Goal: Information Seeking & Learning: Learn about a topic

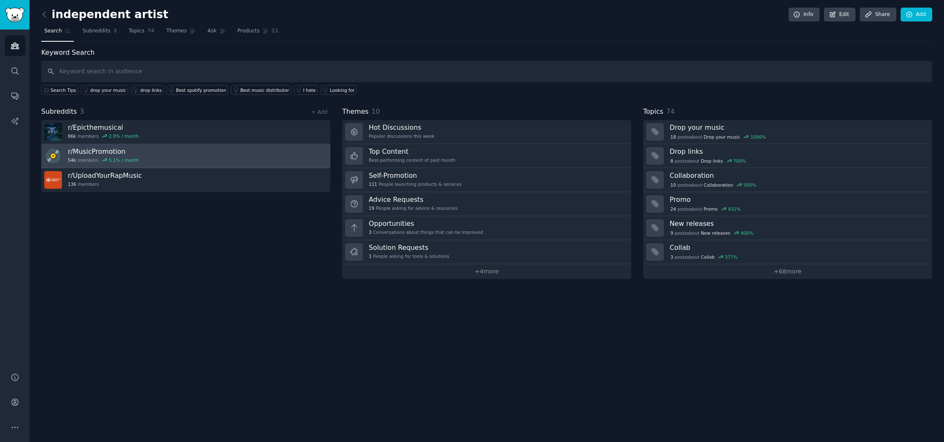
click at [97, 145] on link "r/ MusicPromotion 54k members 5.1 % / month" at bounding box center [185, 156] width 289 height 24
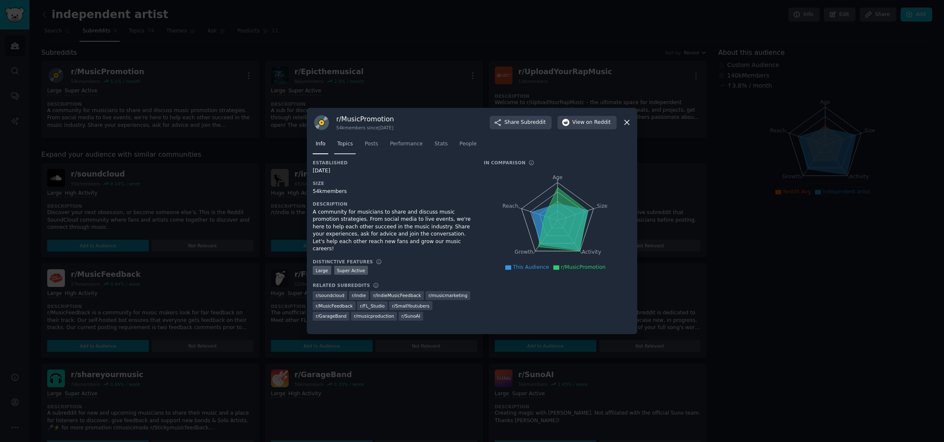
click at [344, 145] on span "Topics" at bounding box center [345, 144] width 16 height 8
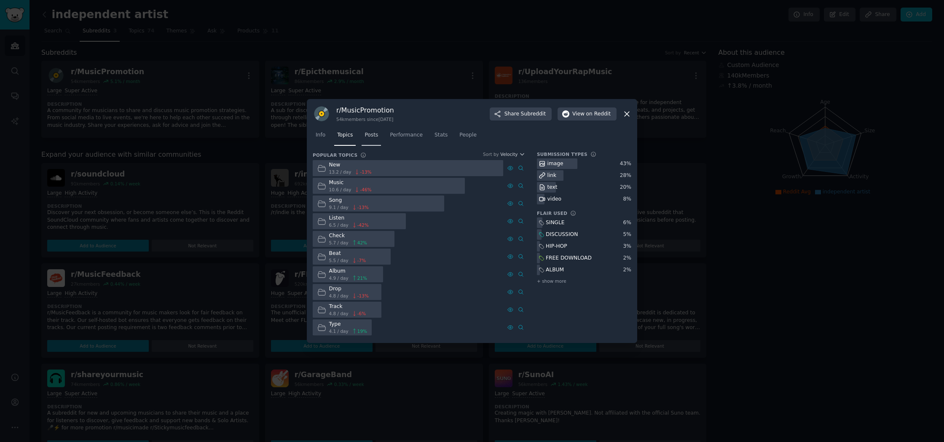
click at [374, 145] on link "Posts" at bounding box center [371, 137] width 19 height 17
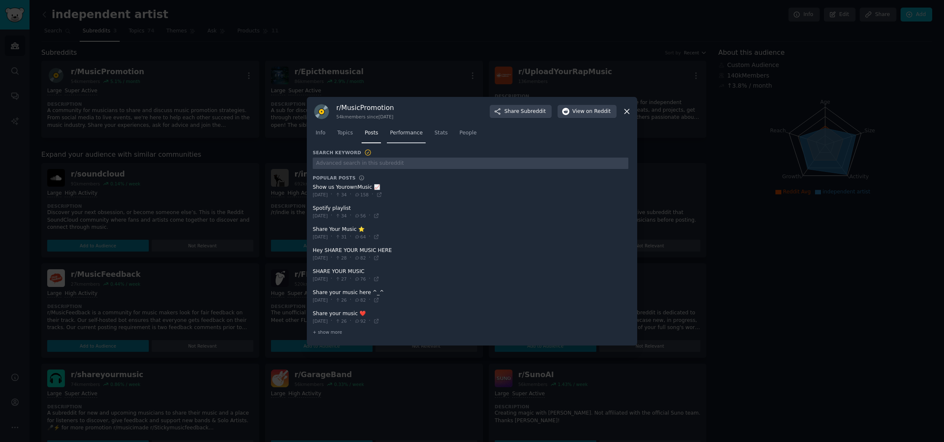
click at [407, 141] on link "Performance" at bounding box center [406, 134] width 39 height 17
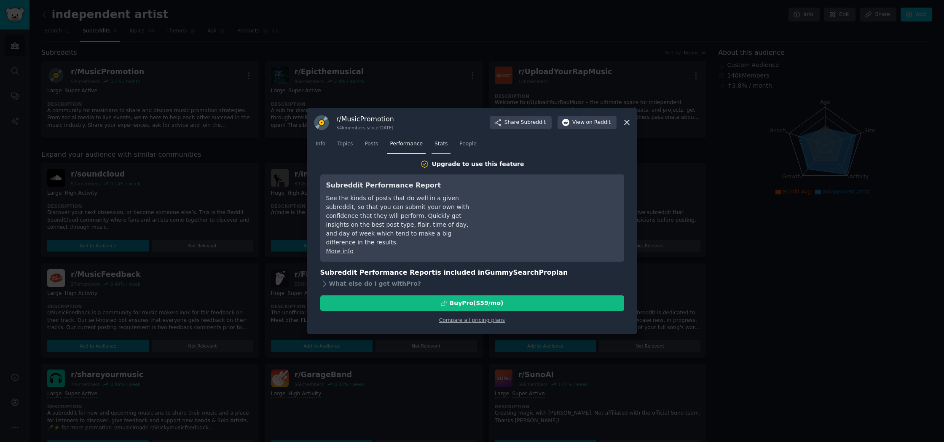
click at [439, 140] on span "Stats" at bounding box center [441, 144] width 13 height 8
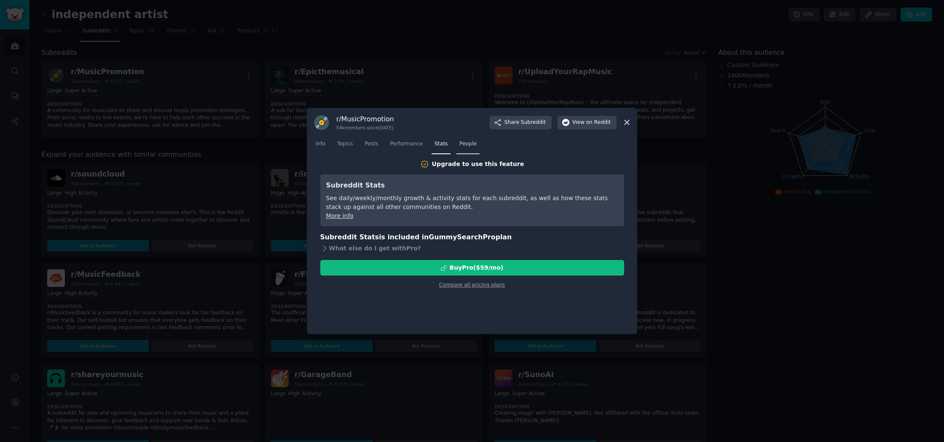
click at [474, 140] on span "People" at bounding box center [467, 144] width 17 height 8
click at [322, 142] on span "Info" at bounding box center [321, 144] width 10 height 8
